Goal: Use online tool/utility: Utilize a website feature to perform a specific function

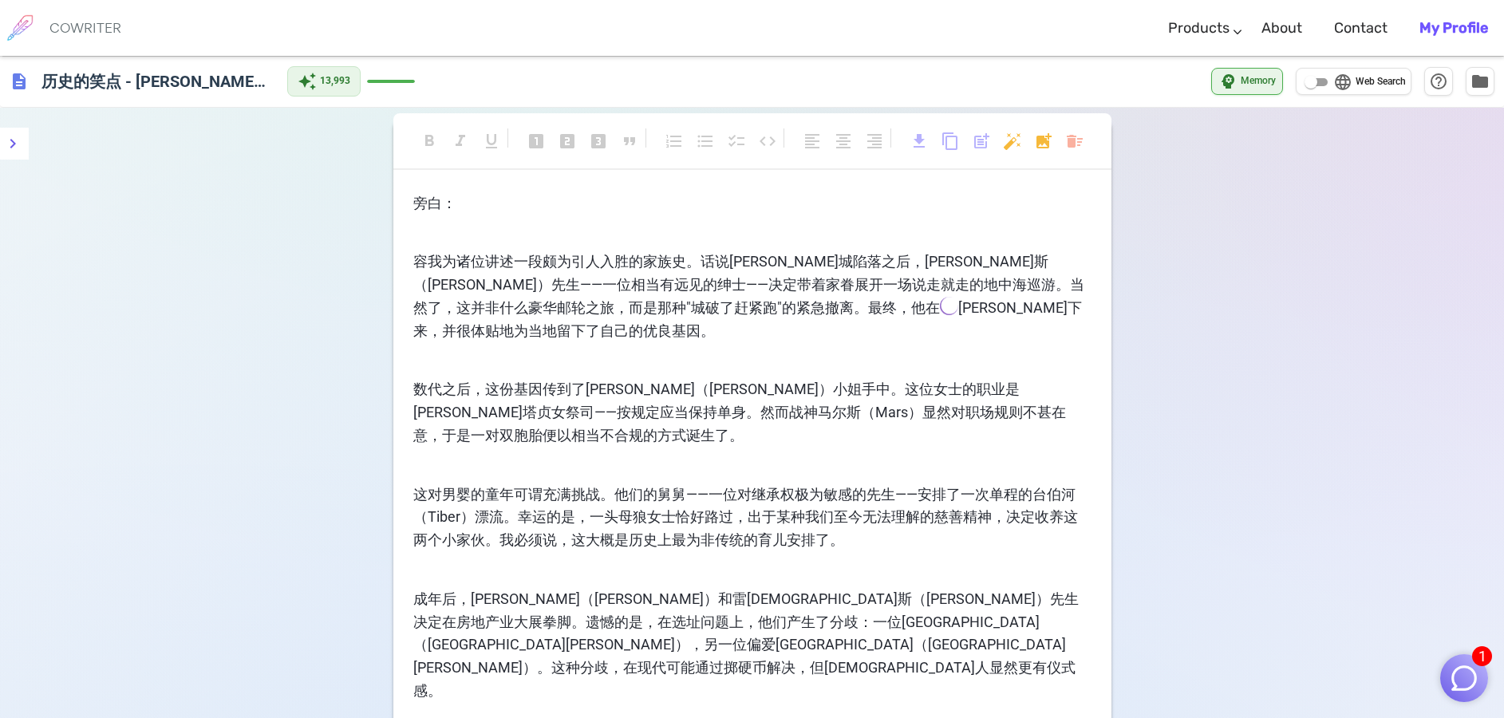
click at [1466, 670] on img "button" at bounding box center [1464, 678] width 30 height 30
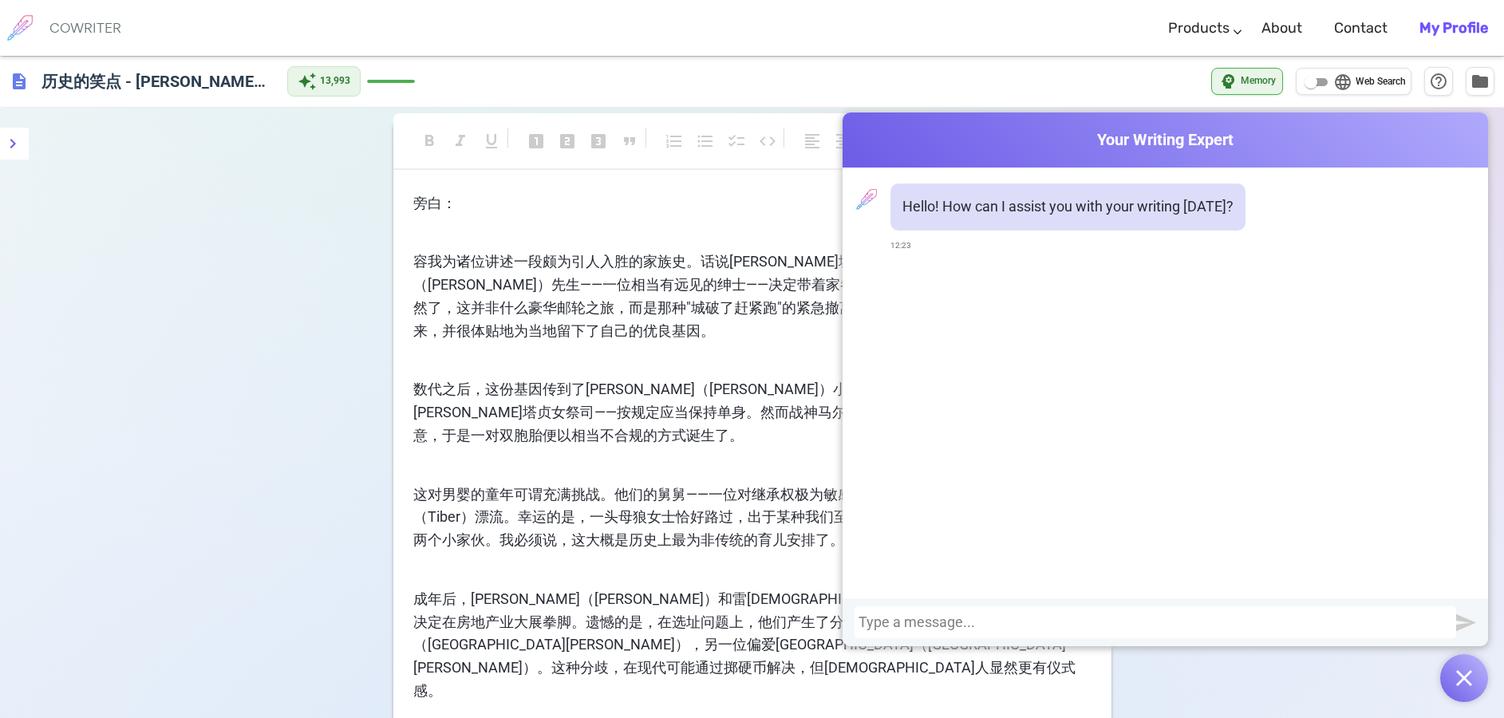
click at [1462, 681] on img "button" at bounding box center [1464, 678] width 16 height 16
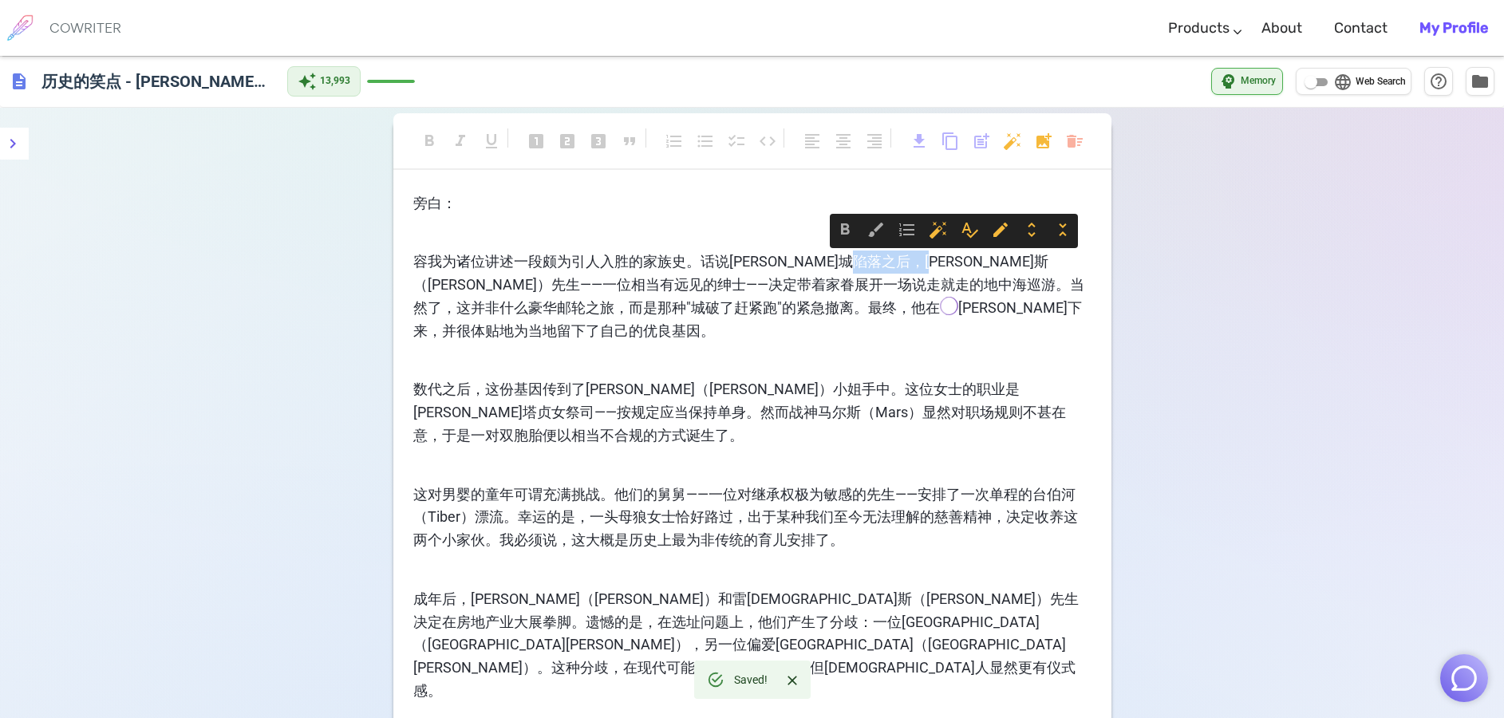
drag, startPoint x: 931, startPoint y: 264, endPoint x: 981, endPoint y: 267, distance: 49.6
click at [981, 267] on span "容我为诸位讲述一段颇为引人入胜的家族史。话说[PERSON_NAME]城陷落之后，[PERSON_NAME]斯（[PERSON_NAME]）先生——一位相当有…" at bounding box center [748, 284] width 671 height 63
copy span "Aeneas"
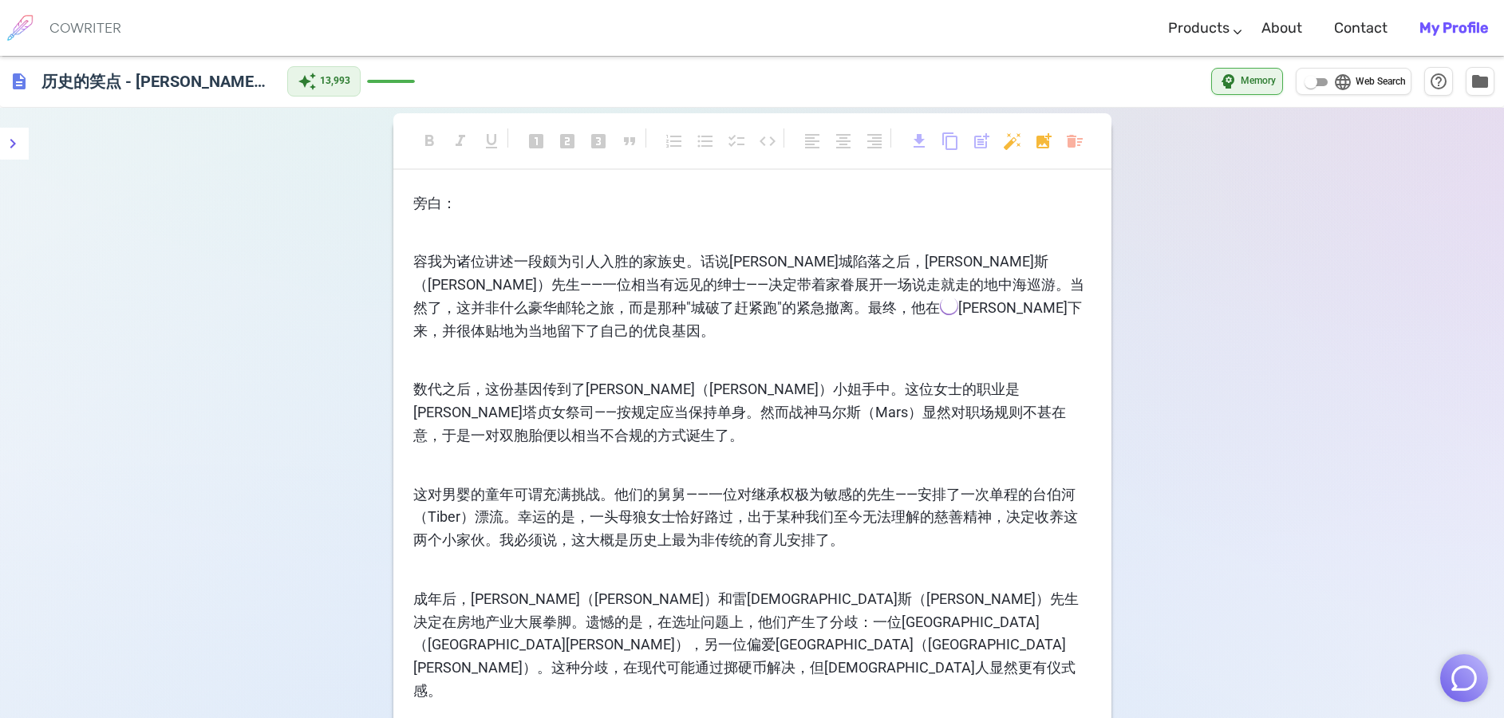
click at [1023, 183] on div "format_bold format_italic format_underlined looks_one looks_two looks_3 format_…" at bounding box center [752, 149] width 718 height 73
click at [1047, 139] on body "COWRITER Products Writing Marketing Emails Images (soon) About Contact My Profi…" at bounding box center [752, 673] width 1504 height 1347
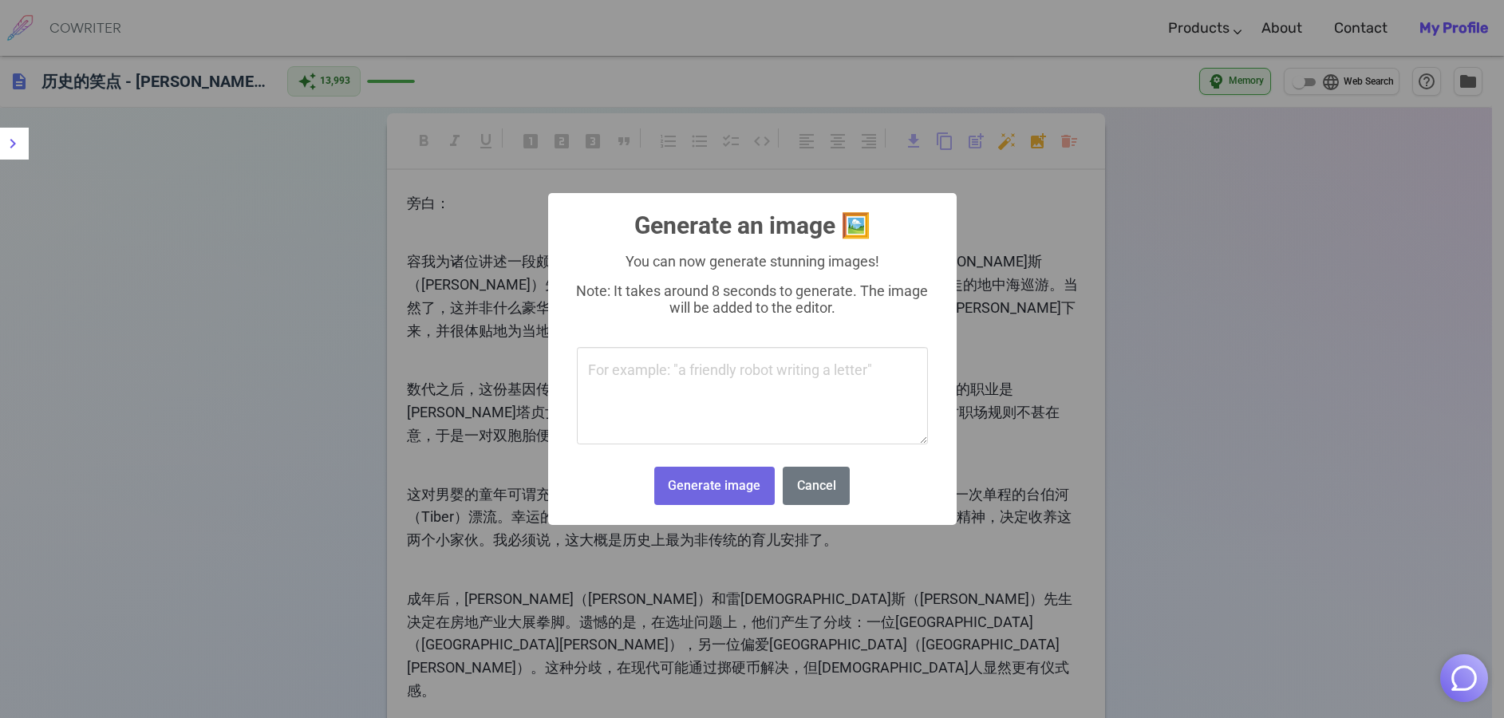
click at [642, 374] on textarea at bounding box center [752, 395] width 351 height 97
type textarea "Aeneas"
click at [716, 487] on button "Generate image" at bounding box center [714, 486] width 120 height 39
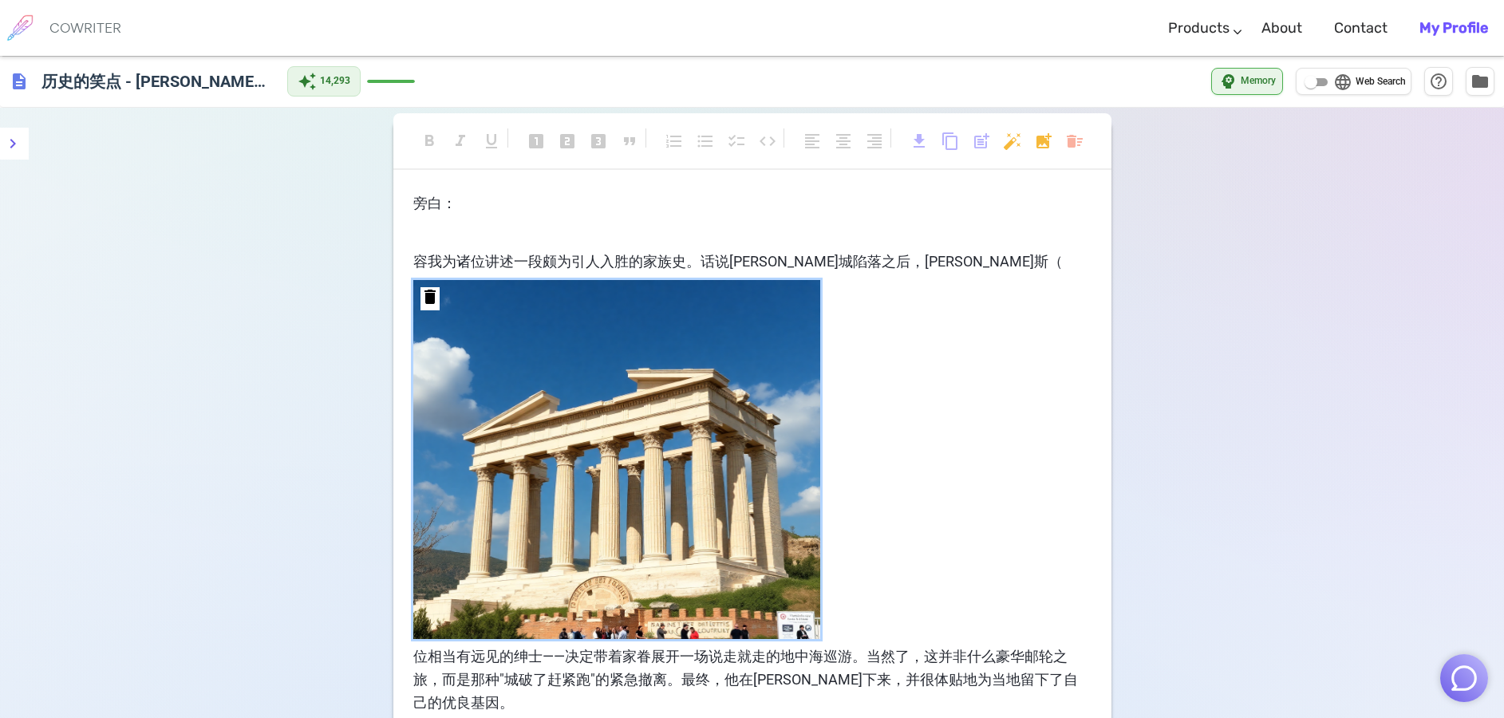
click at [785, 341] on img at bounding box center [616, 459] width 407 height 359
click at [437, 299] on span "delete" at bounding box center [429, 296] width 19 height 19
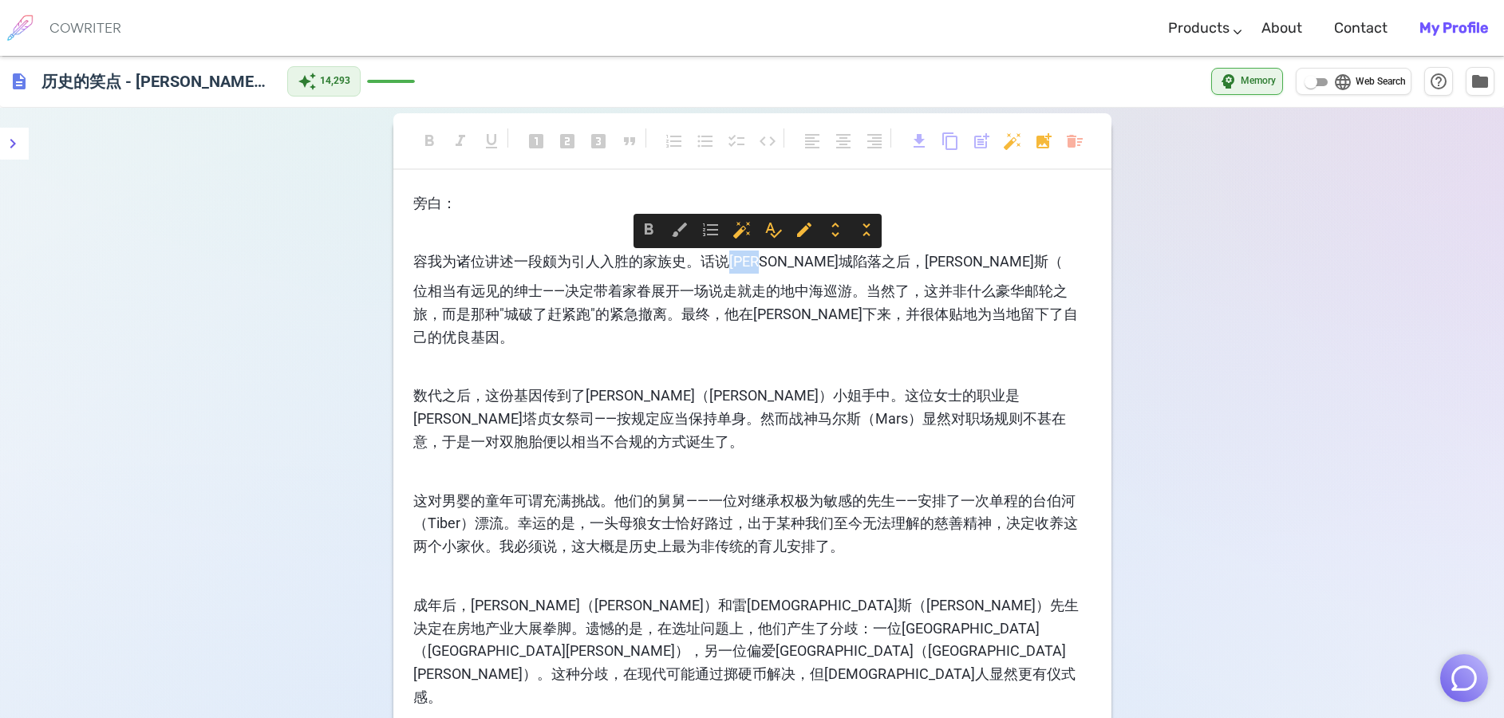
drag, startPoint x: 730, startPoint y: 258, endPoint x: 783, endPoint y: 259, distance: 53.5
click at [783, 259] on span "容我为诸位讲述一段颇为引人入胜的家族史。话说[PERSON_NAME]城陷落之后，[PERSON_NAME]斯（" at bounding box center [737, 261] width 649 height 17
copy span "[PERSON_NAME][GEOGRAPHIC_DATA]"
click at [1048, 144] on body "COWRITER Products Writing Marketing Emails Images (soon) About Contact My Profi…" at bounding box center [752, 676] width 1504 height 1353
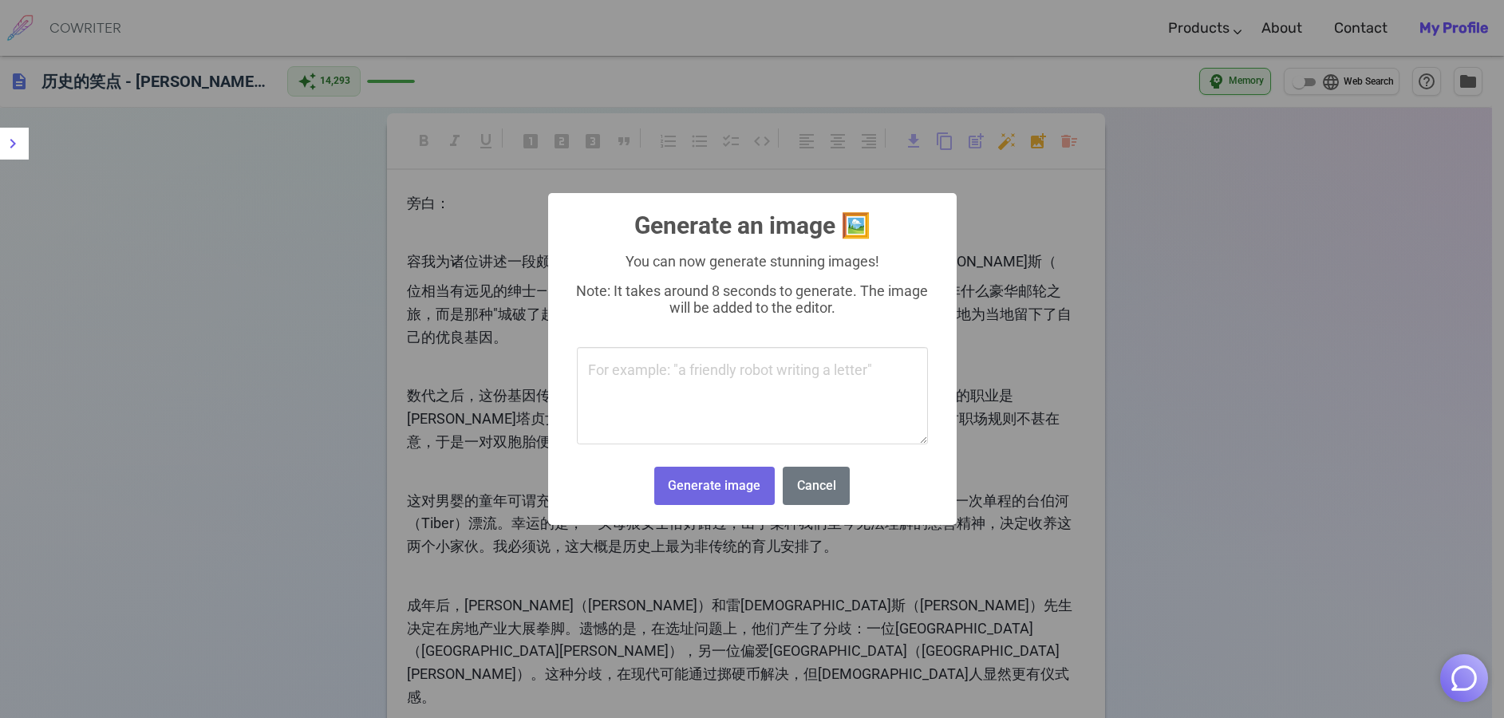
click at [641, 374] on textarea at bounding box center [752, 395] width 351 height 97
type textarea "[PERSON_NAME][GEOGRAPHIC_DATA]"
click at [708, 480] on button "Generate image" at bounding box center [714, 486] width 120 height 39
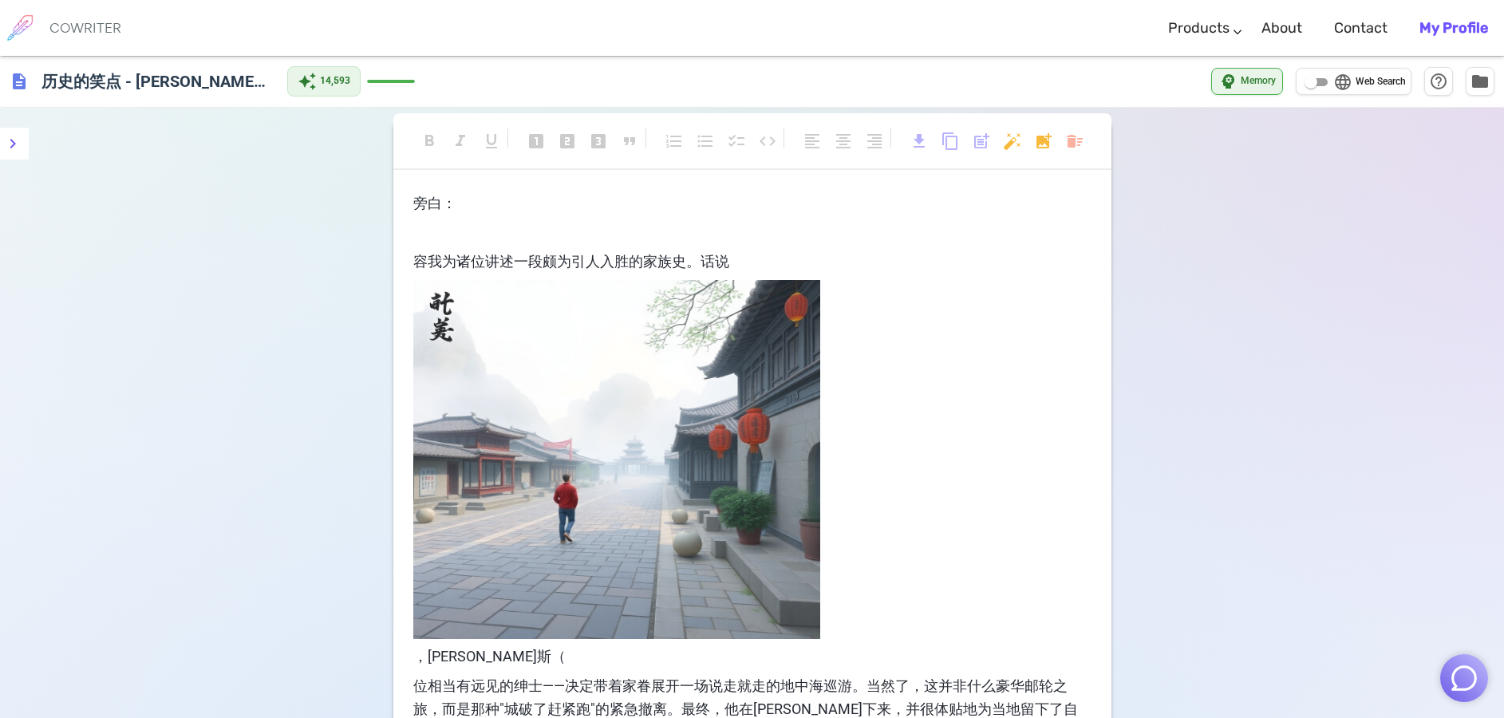
click at [590, 396] on img at bounding box center [616, 459] width 407 height 359
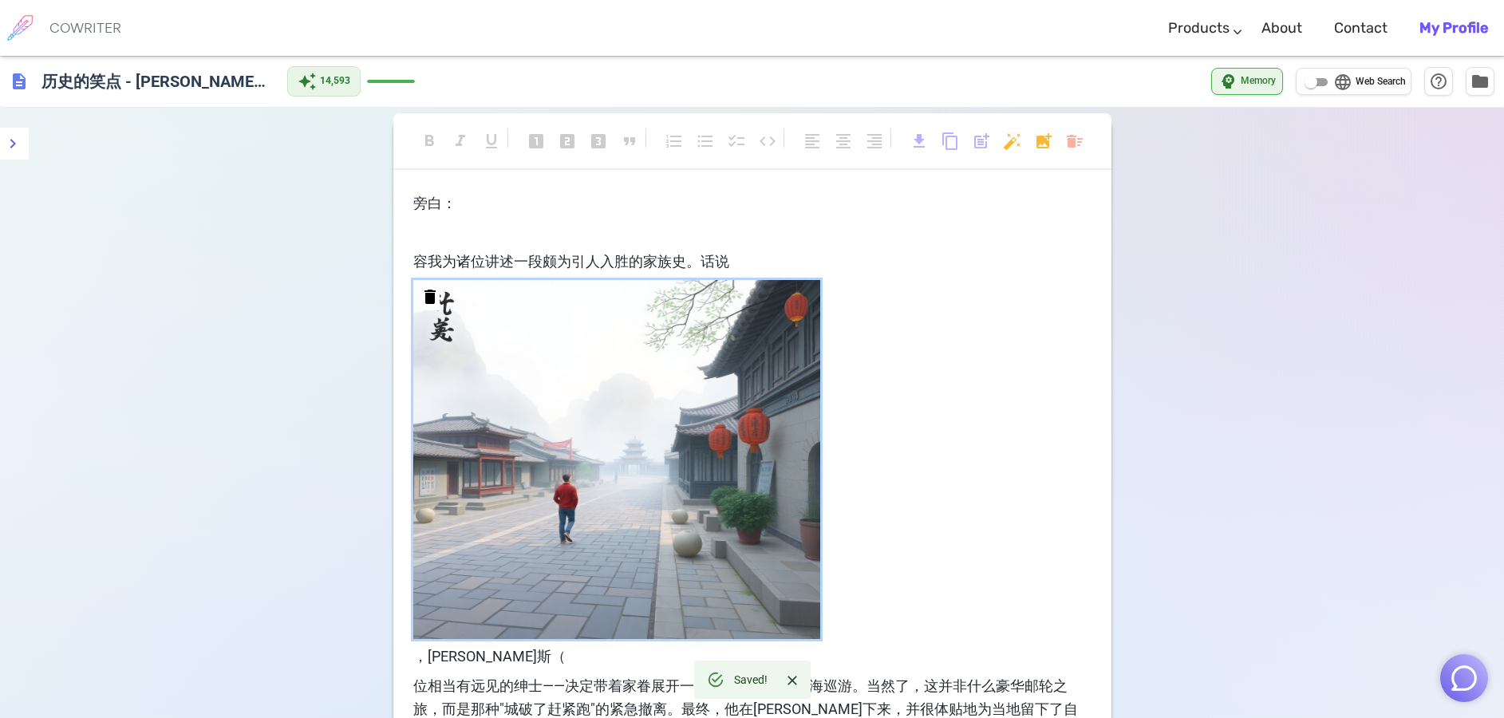
click at [436, 302] on span "delete" at bounding box center [429, 296] width 19 height 19
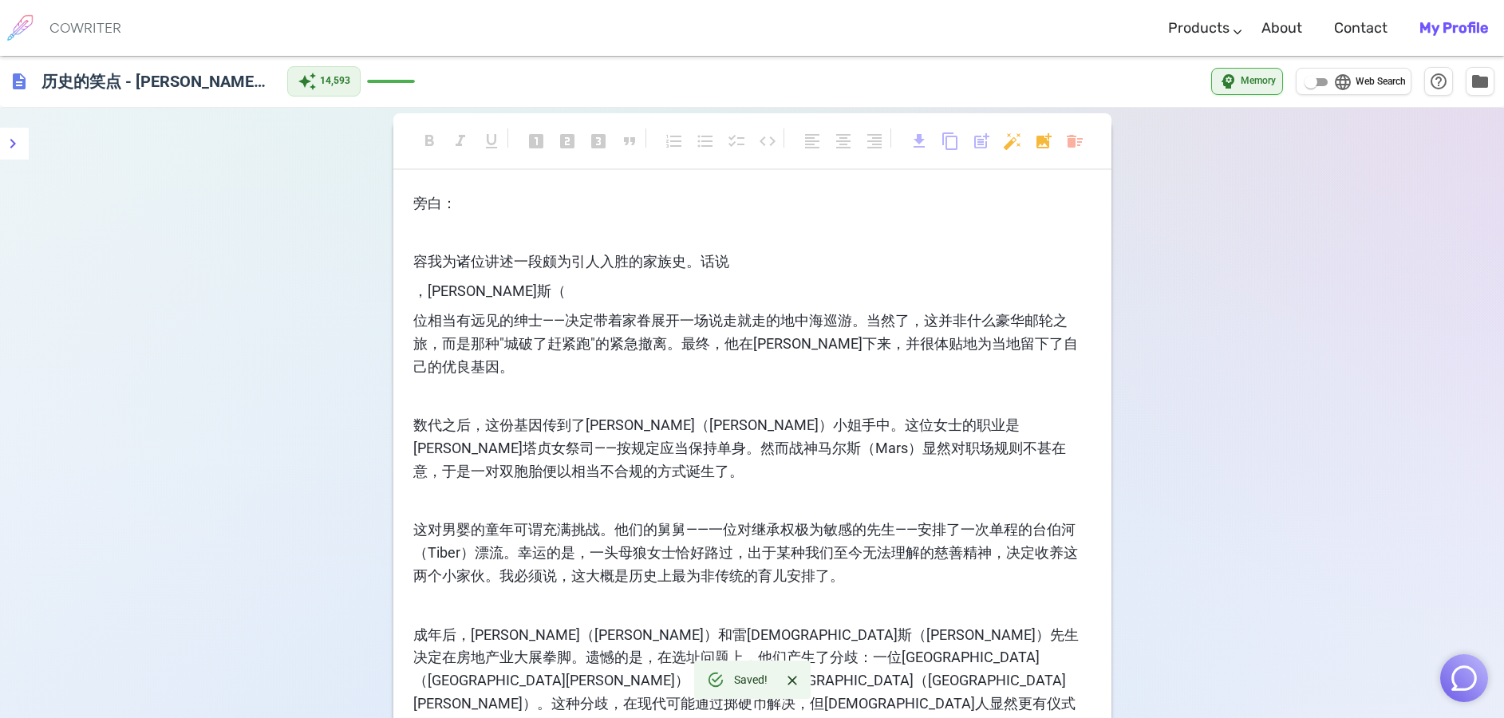
click at [751, 264] on p "容我为诸位讲述一段颇为引人入胜的家族史。话说" at bounding box center [752, 262] width 678 height 23
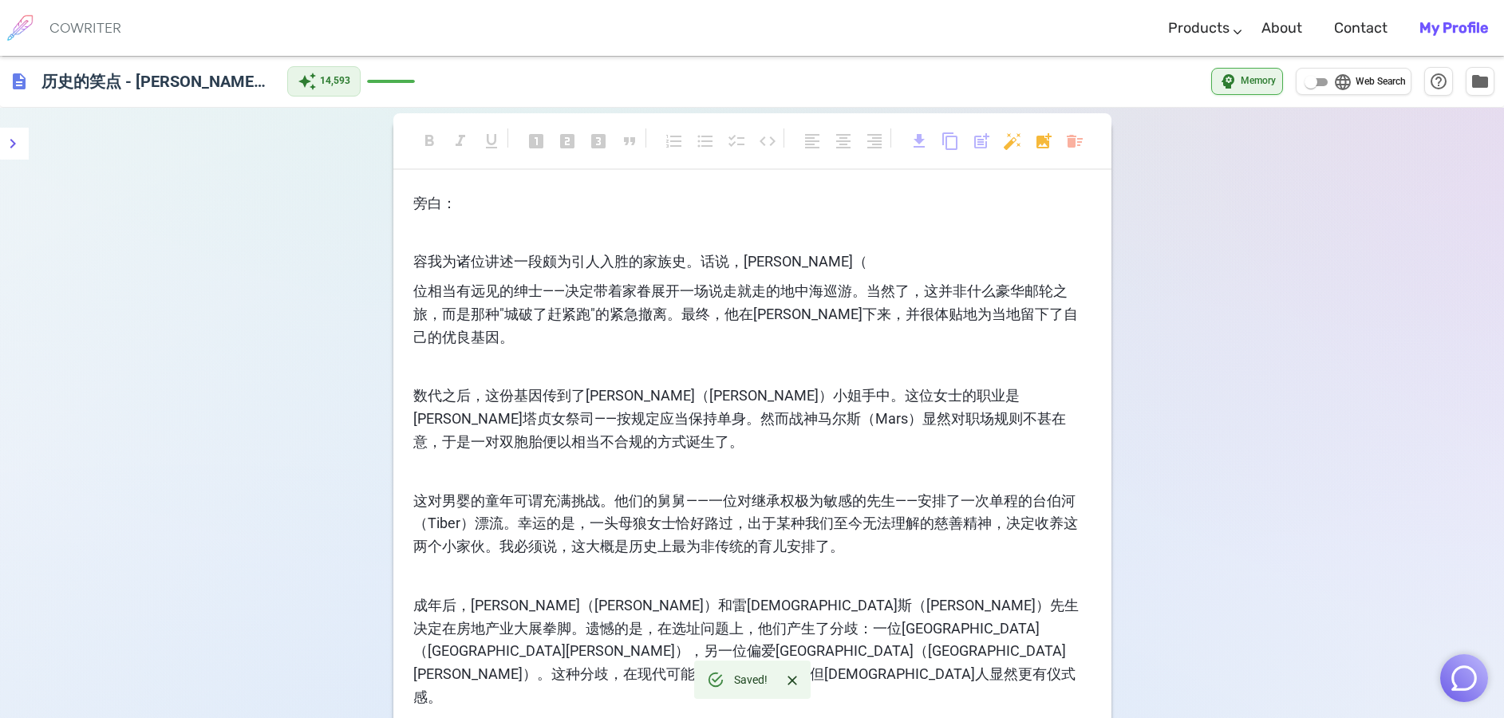
click at [826, 259] on p "容我为诸位讲述一段颇为引人入胜的家族史。话说，[PERSON_NAME]（" at bounding box center [752, 262] width 678 height 23
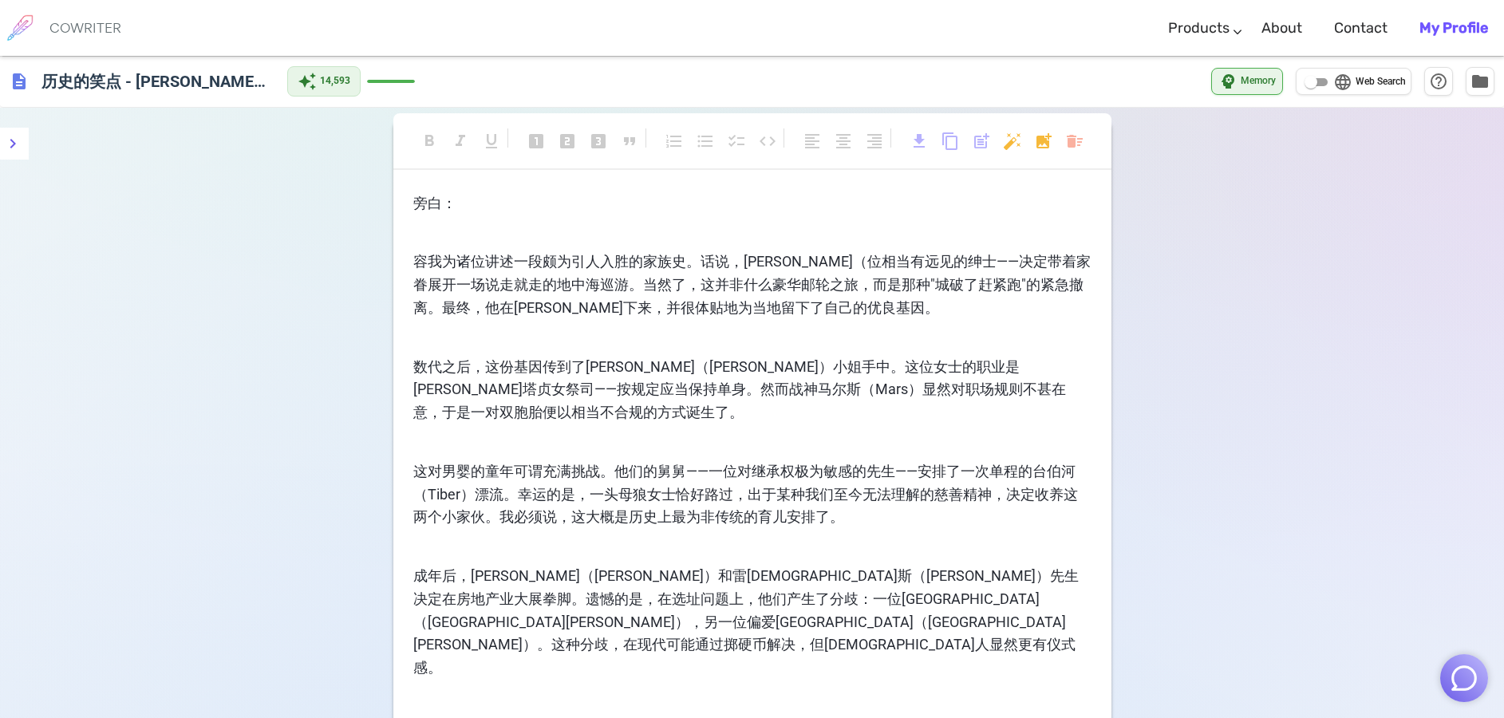
drag, startPoint x: 775, startPoint y: 227, endPoint x: 705, endPoint y: 232, distance: 69.6
click at [705, 232] on p "﻿" at bounding box center [752, 233] width 678 height 23
click at [835, 312] on p "容我为诸位讲述一段颇为引人入胜的家族史。话说，[PERSON_NAME]（位相当有远见的绅士——决定带着家眷展开一场说走就走的地中海巡游。当然了，这并非什么豪…" at bounding box center [752, 285] width 678 height 69
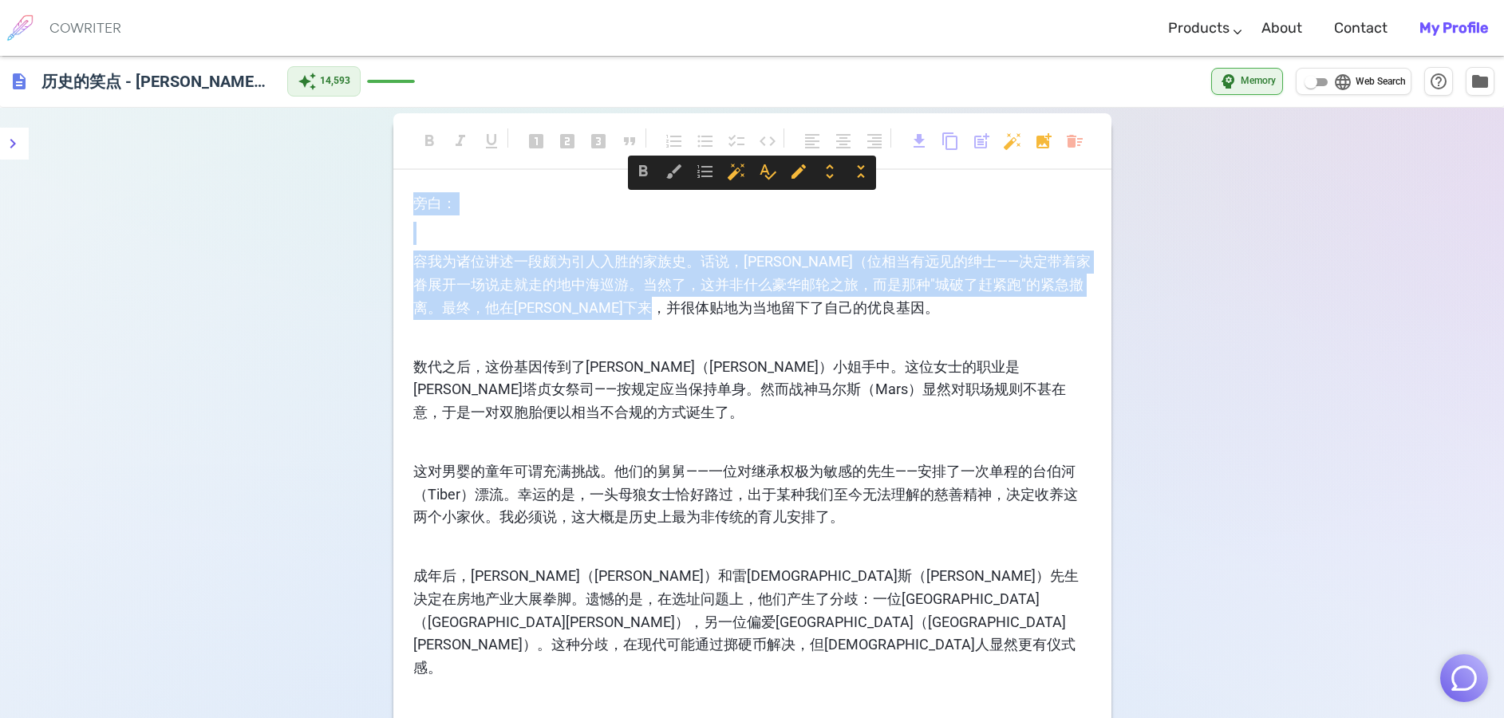
drag, startPoint x: 848, startPoint y: 315, endPoint x: 398, endPoint y: 207, distance: 462.7
click at [398, 207] on div "旁白： ﻿ 容我为诸位讲述一段颇为引人入胜的家族史。话说，[PERSON_NAME]（位相当有远见的绅士——决定带着家眷展开一场说走就走的地中海巡游。当然了，…" at bounding box center [752, 674] width 718 height 965
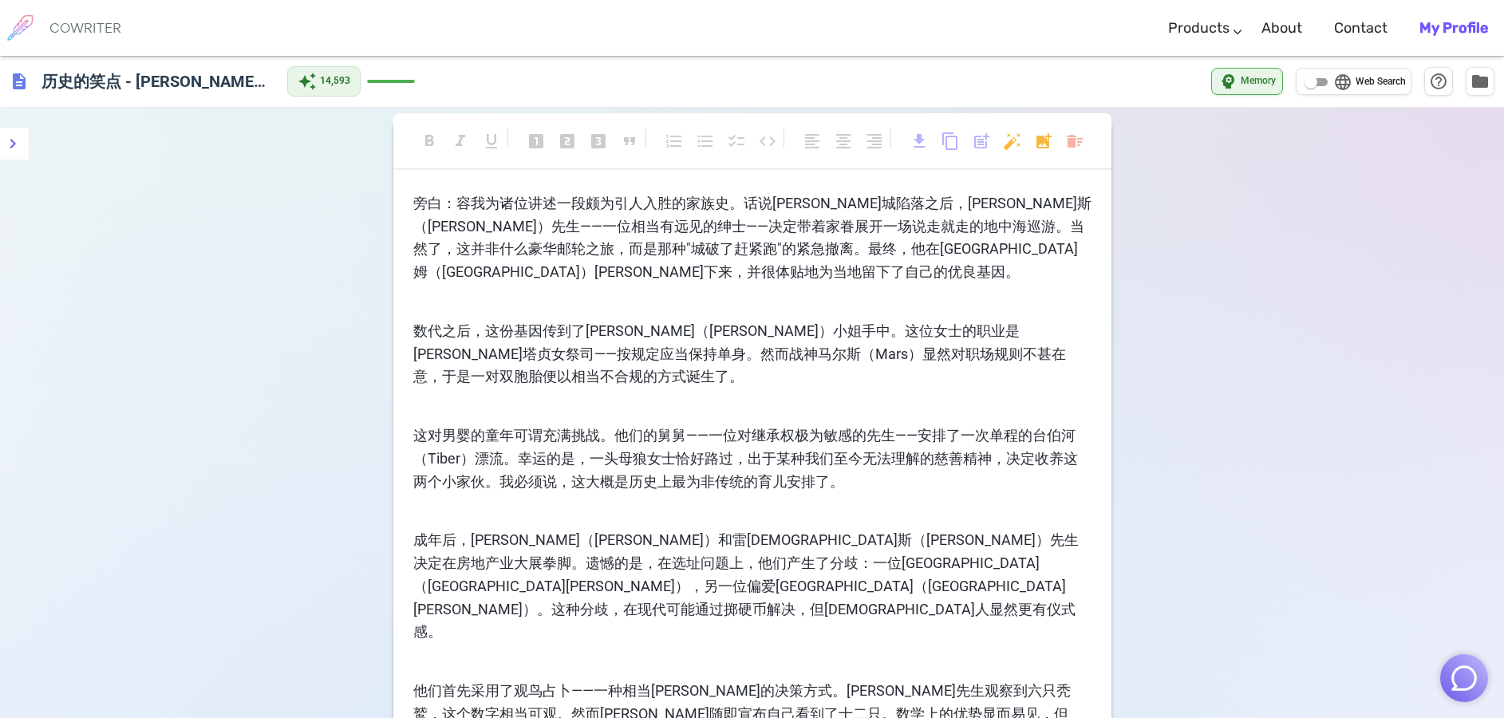
click at [879, 309] on p "﻿" at bounding box center [752, 301] width 678 height 23
